Goal: Entertainment & Leisure: Consume media (video, audio)

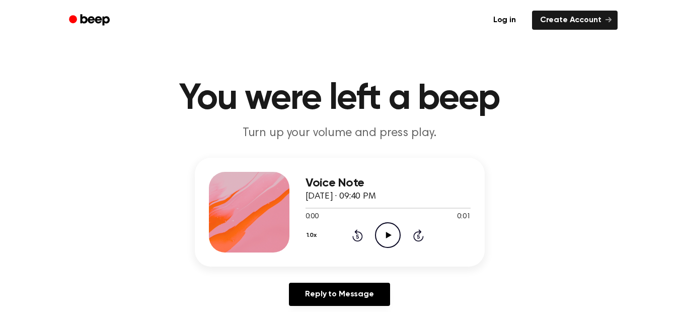
click at [629, 243] on div "Voice Note [DATE] · 09:40 PM 0:00 0:01 Your browser does not support the [objec…" at bounding box center [339, 236] width 655 height 156
click at [385, 240] on icon "Play Audio" at bounding box center [388, 235] width 26 height 26
click at [545, 222] on div "Voice Note [DATE] · 09:40 PM 0:01 0:01 Your browser does not support the [objec…" at bounding box center [339, 236] width 655 height 156
click at [394, 237] on icon "Play Audio" at bounding box center [388, 235] width 26 height 26
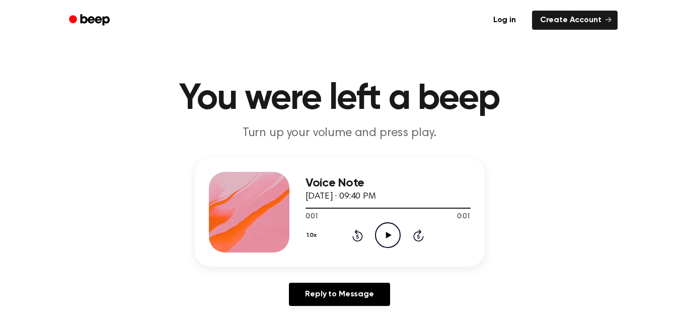
click at [393, 233] on icon "Play Audio" at bounding box center [388, 235] width 26 height 26
click at [381, 229] on icon "Play Audio" at bounding box center [388, 235] width 26 height 26
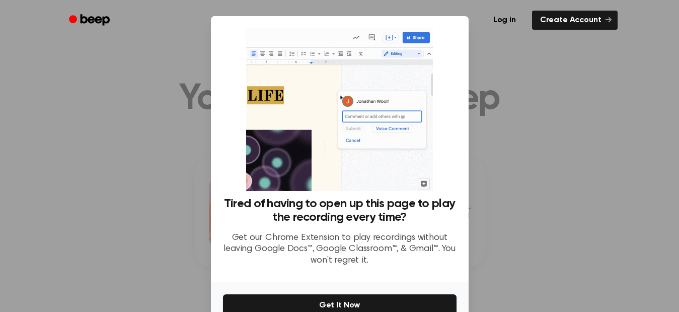
click at [503, 62] on div at bounding box center [339, 156] width 679 height 312
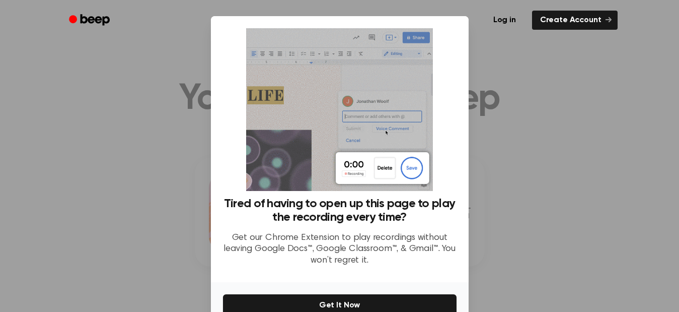
scroll to position [55, 0]
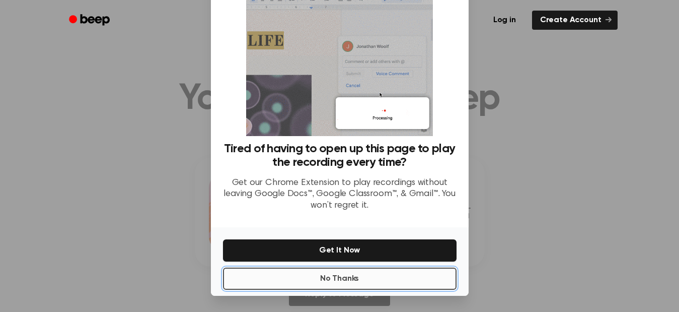
click at [397, 277] on button "No Thanks" at bounding box center [340, 278] width 234 height 22
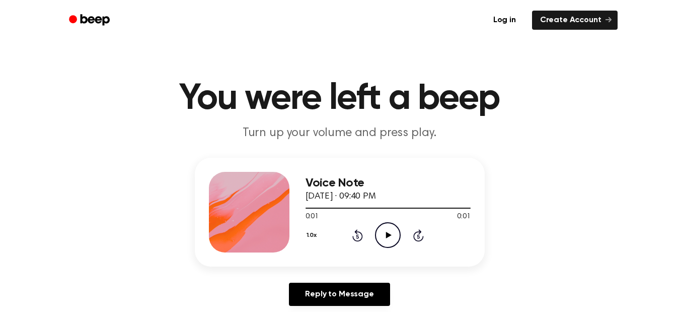
click at [386, 235] on icon at bounding box center [389, 235] width 6 height 7
